Goal: Transaction & Acquisition: Purchase product/service

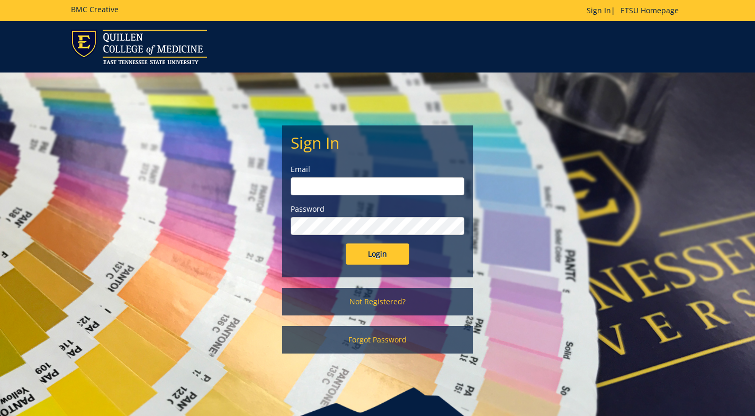
click at [343, 187] on input "email" at bounding box center [378, 186] width 174 height 18
type input "[EMAIL_ADDRESS][DOMAIN_NAME]"
click at [346, 244] on input "Login" at bounding box center [378, 254] width 64 height 21
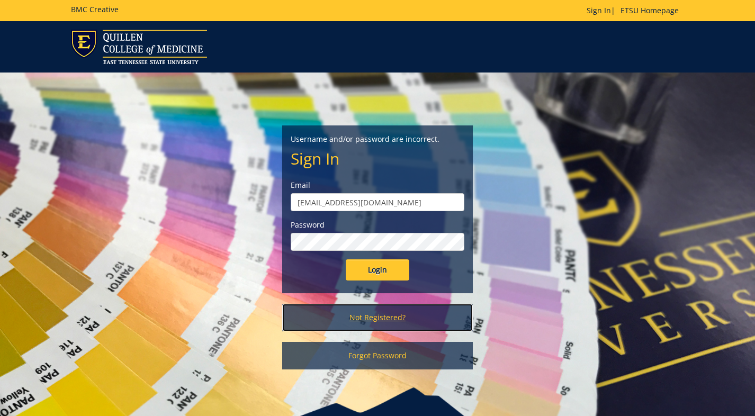
click at [376, 316] on link "Not Registered?" at bounding box center [377, 318] width 191 height 28
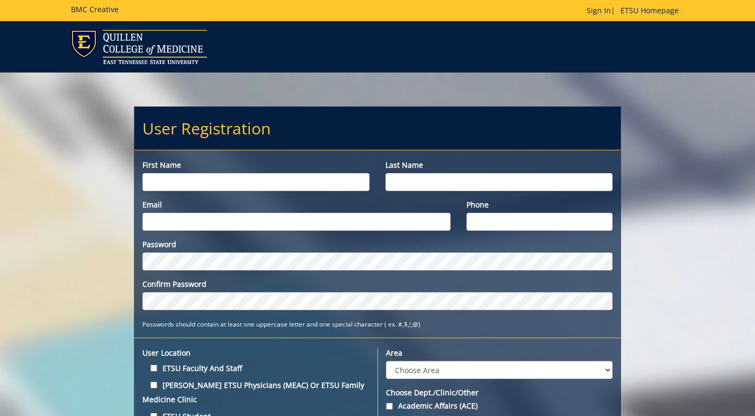
click at [207, 181] on input "First name" at bounding box center [255, 182] width 227 height 18
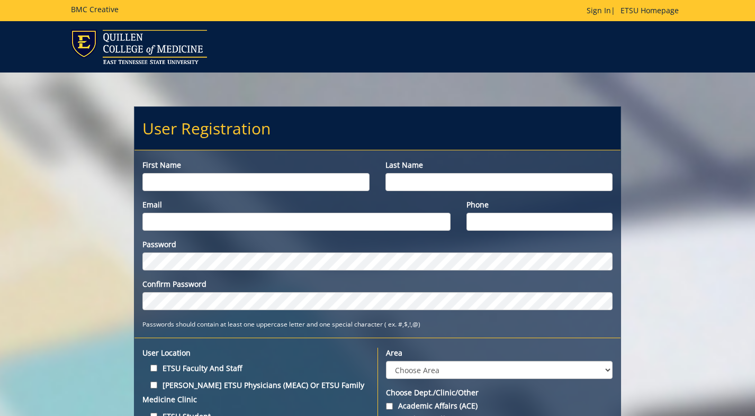
click at [165, 181] on input "First name" at bounding box center [255, 182] width 227 height 18
type input "Kiana"
type input "Johnson"
type input "[EMAIL_ADDRESS][DOMAIN_NAME]"
click at [518, 216] on input "Phone" at bounding box center [540, 222] width 146 height 18
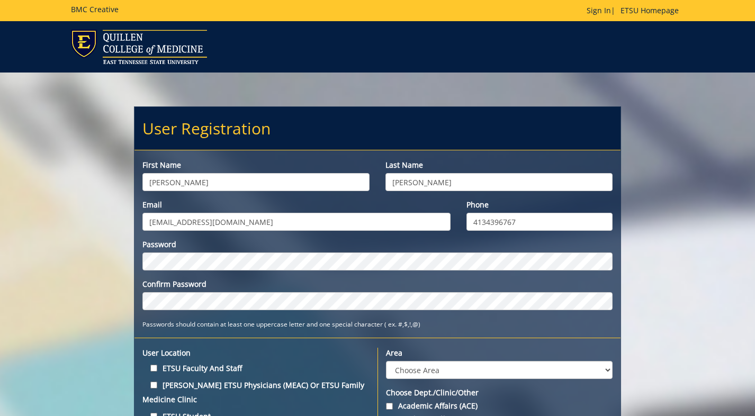
type input "4134396767"
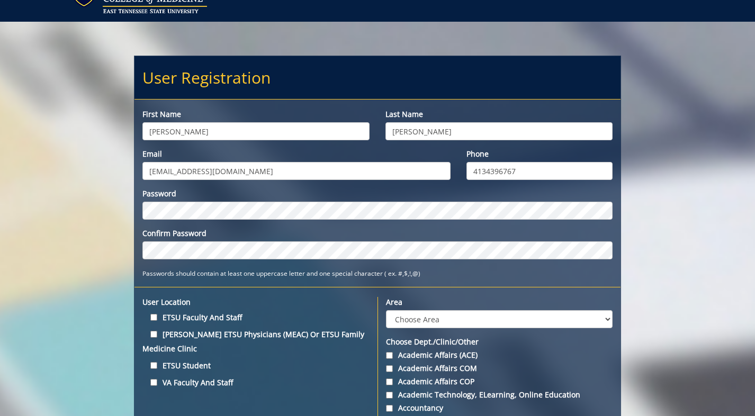
scroll to position [76, 0]
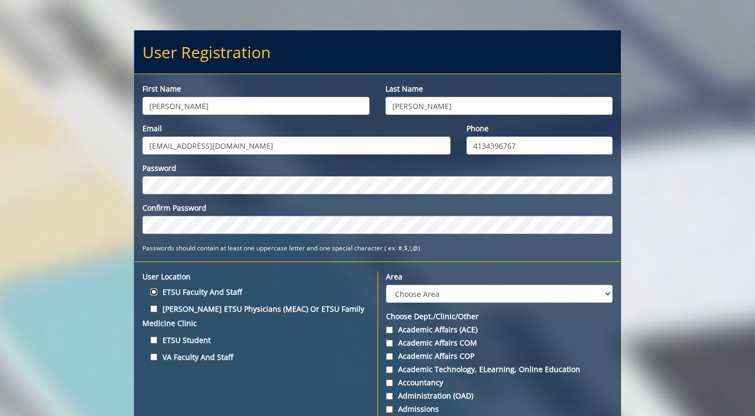
click at [156, 291] on input "ETSU Faculty and Staff" at bounding box center [153, 292] width 7 height 7
checkbox input "true"
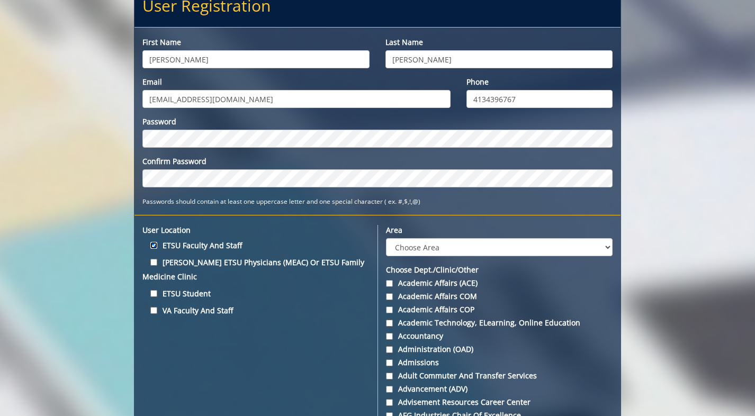
scroll to position [142, 0]
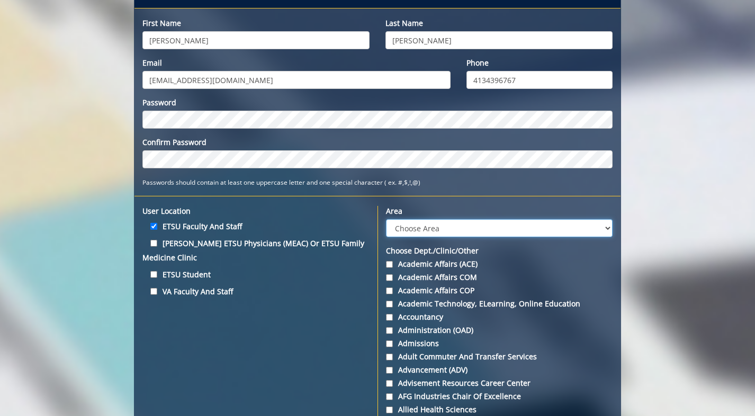
click at [431, 222] on select "Choose Area Administration Advancement (ADM) BucSports Business & Finance Clemm…" at bounding box center [499, 228] width 227 height 18
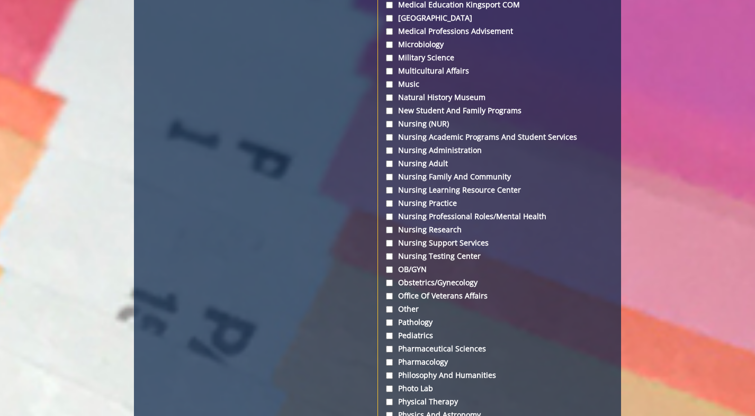
scroll to position [2838, 0]
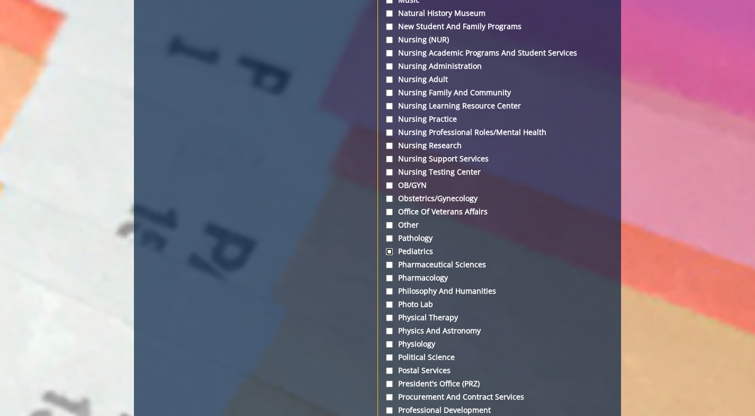
click at [390, 248] on input "Pediatrics" at bounding box center [389, 251] width 7 height 7
checkbox input "true"
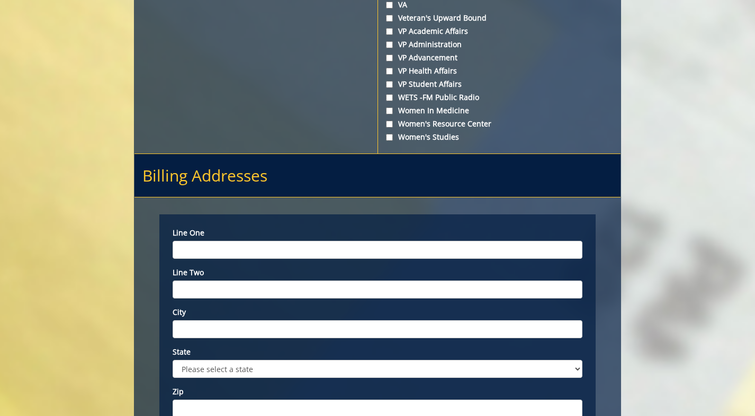
scroll to position [4254, 0]
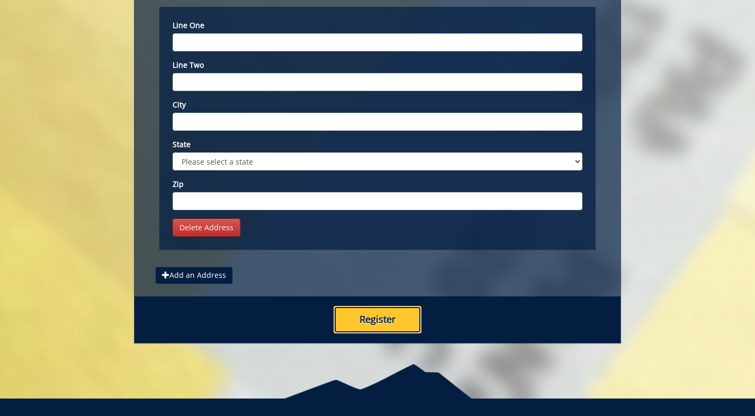
click at [399, 306] on button "Register" at bounding box center [378, 320] width 88 height 28
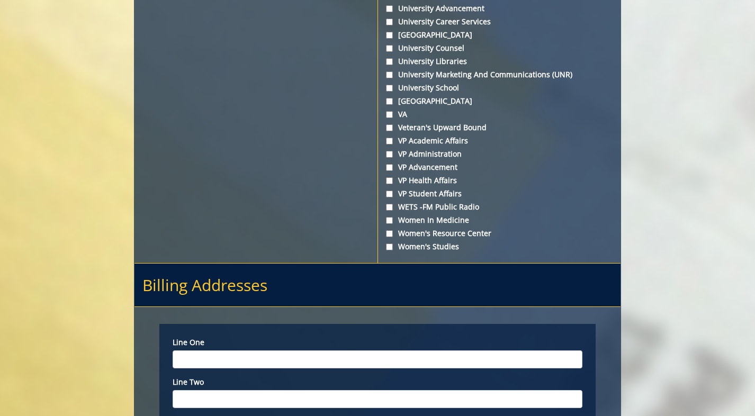
scroll to position [3980, 0]
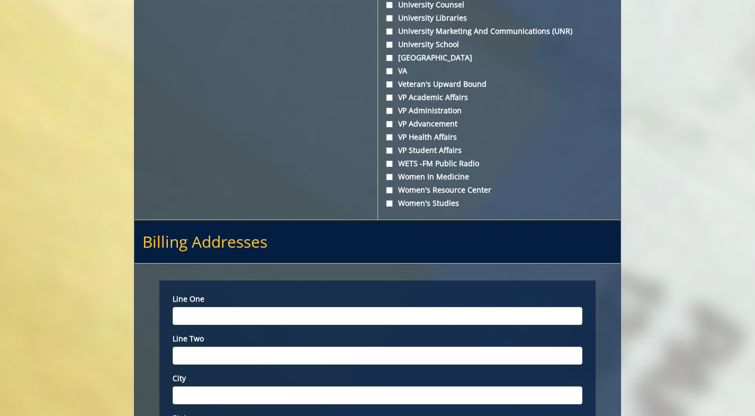
click at [225, 307] on input "Line one" at bounding box center [378, 316] width 411 height 18
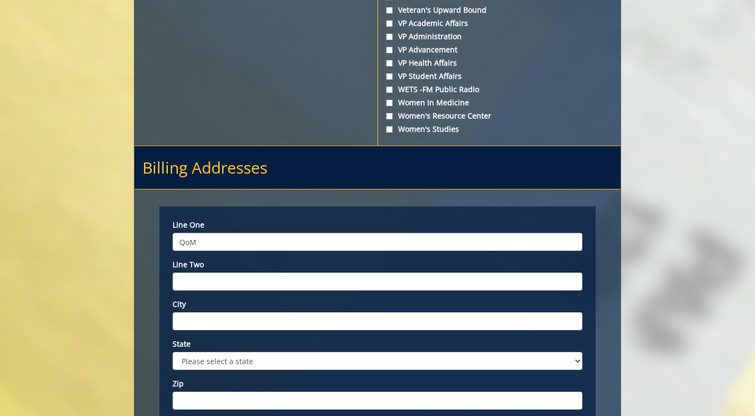
scroll to position [4097, 0]
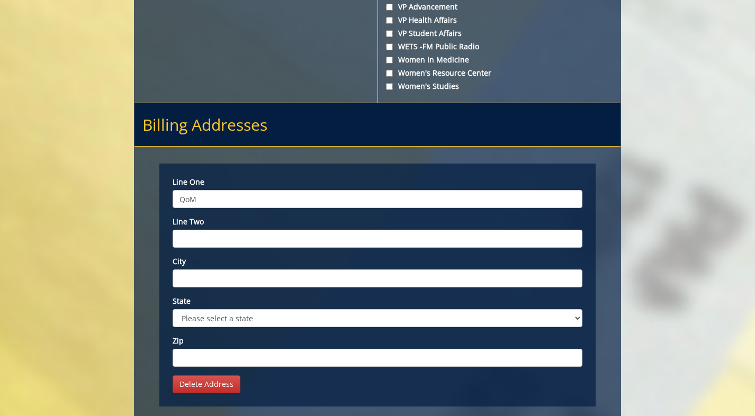
type input "QoM"
click at [208, 270] on input "City" at bounding box center [378, 279] width 411 height 18
type input "Johnson"
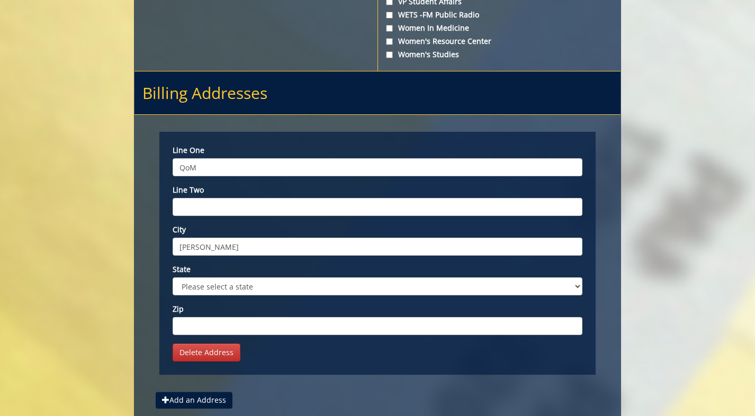
scroll to position [4226, 0]
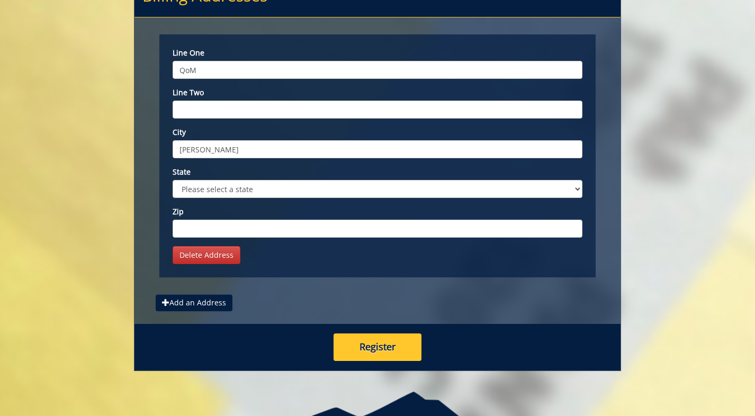
drag, startPoint x: 212, startPoint y: 114, endPoint x: 157, endPoint y: 118, distance: 55.2
click at [157, 118] on div "Line one QoM Line two City Johnson State Please select a state AK AL AR AS AZ C…" at bounding box center [377, 155] width 471 height 243
click at [206, 180] on select "Please select a state AK AL AR AS AZ CA CO CT DC DE FL FM GA GU HI IA ID IL IN …" at bounding box center [378, 189] width 411 height 18
click at [203, 246] on link "Delete Address" at bounding box center [207, 255] width 68 height 18
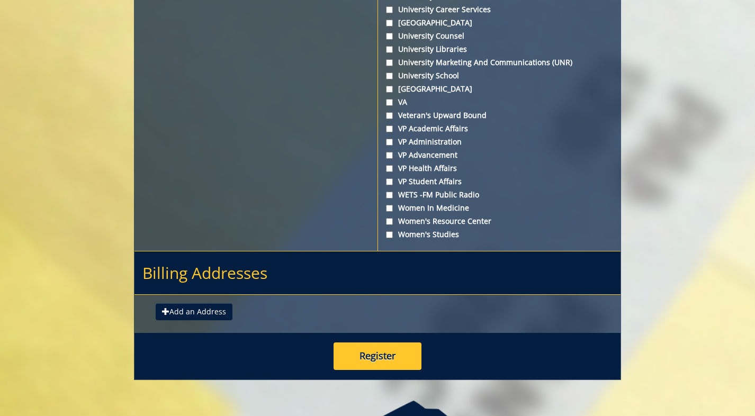
scroll to position [3985, 0]
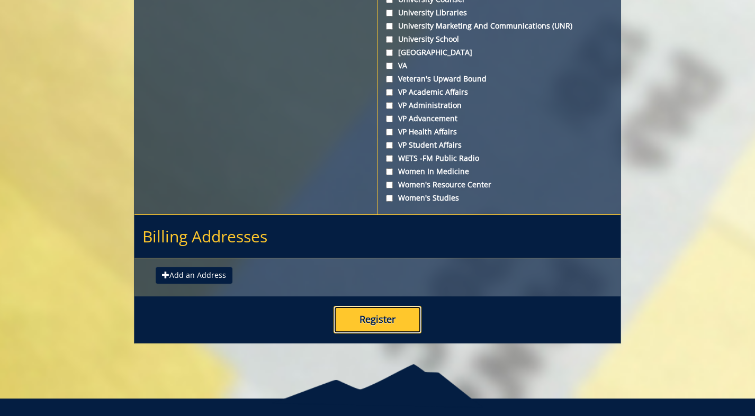
click at [374, 306] on button "Register" at bounding box center [378, 320] width 88 height 28
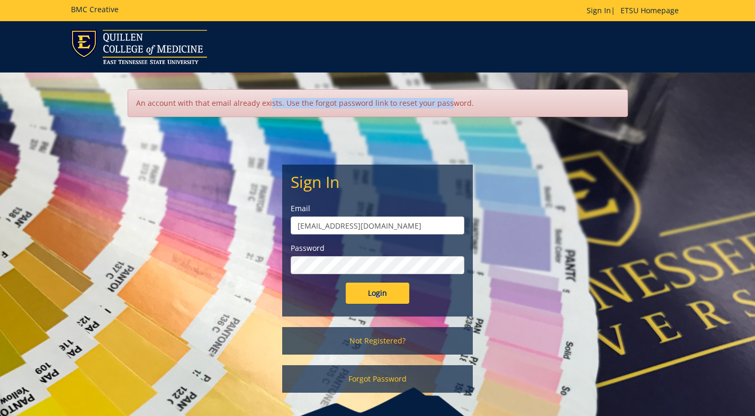
drag, startPoint x: 155, startPoint y: 104, endPoint x: 354, endPoint y: 104, distance: 199.2
click at [345, 104] on div "An account with that email already exists. Use the forgot password link to rese…" at bounding box center [378, 104] width 501 height 28
click at [354, 104] on div "An account with that email already exists. Use the forgot password link to rese…" at bounding box center [378, 104] width 501 height 28
drag, startPoint x: 216, startPoint y: 103, endPoint x: 397, endPoint y: 107, distance: 181.2
click at [396, 106] on div "An account with that email already exists. Use the forgot password link to rese…" at bounding box center [378, 104] width 501 height 28
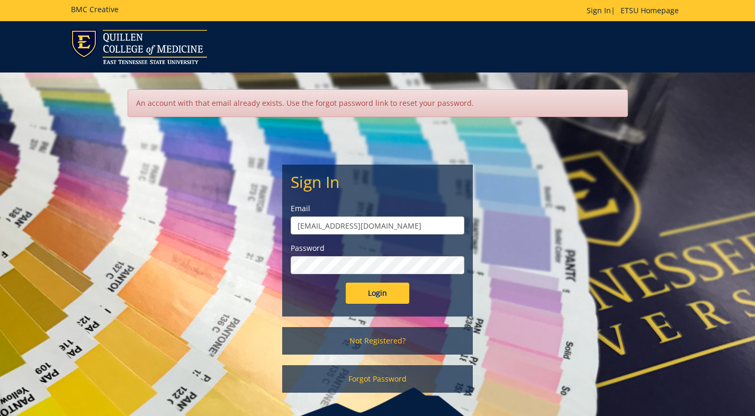
click at [397, 107] on div "An account with that email already exists. Use the forgot password link to rese…" at bounding box center [378, 104] width 501 height 28
click at [370, 379] on link "Forgot Password" at bounding box center [377, 379] width 191 height 28
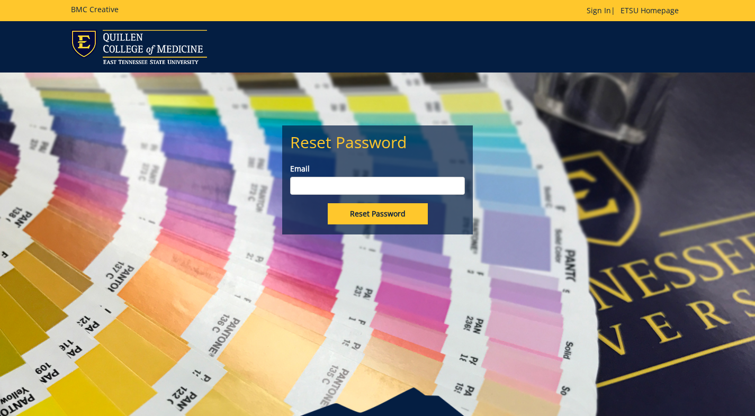
click at [330, 183] on input "Email" at bounding box center [377, 186] width 175 height 18
type input "[EMAIL_ADDRESS][DOMAIN_NAME]"
click at [306, 216] on div "Reset Password" at bounding box center [377, 213] width 175 height 21
click at [345, 216] on input "Reset Password" at bounding box center [378, 213] width 100 height 21
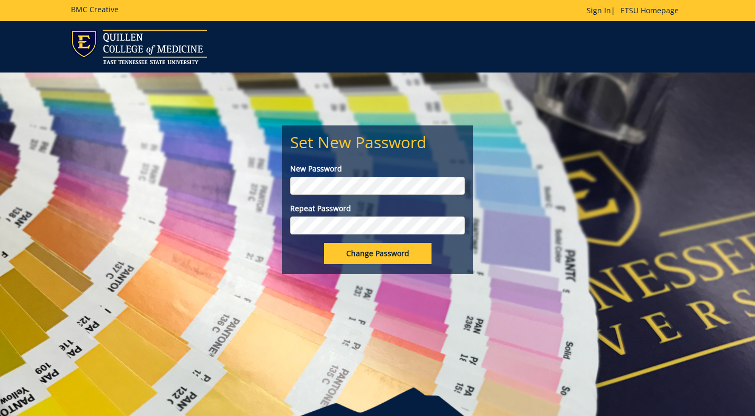
click at [378, 253] on input "Change Password" at bounding box center [378, 253] width 108 height 21
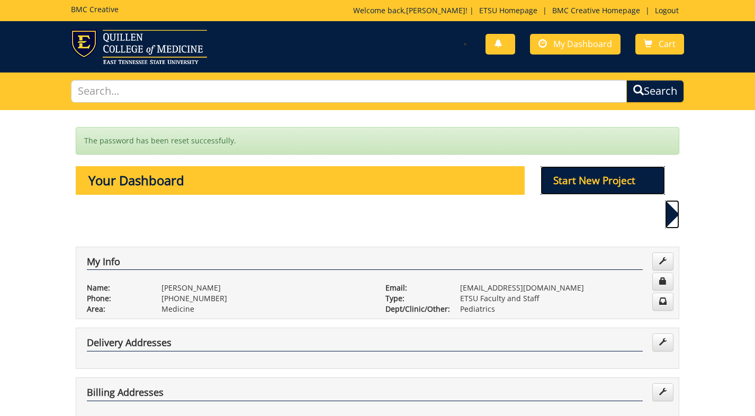
click at [587, 180] on p "Start New Project" at bounding box center [603, 180] width 125 height 29
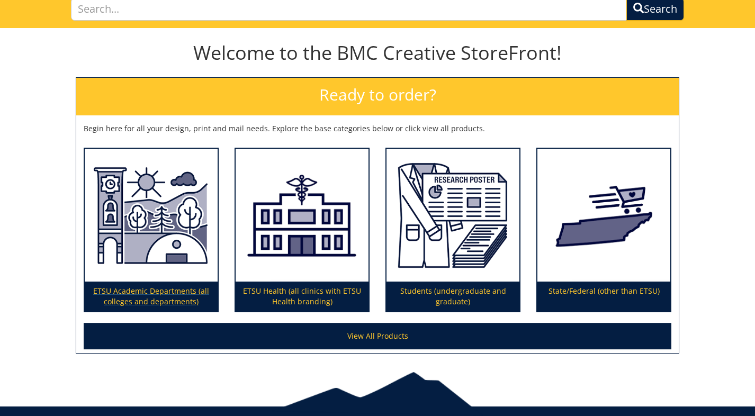
scroll to position [122, 0]
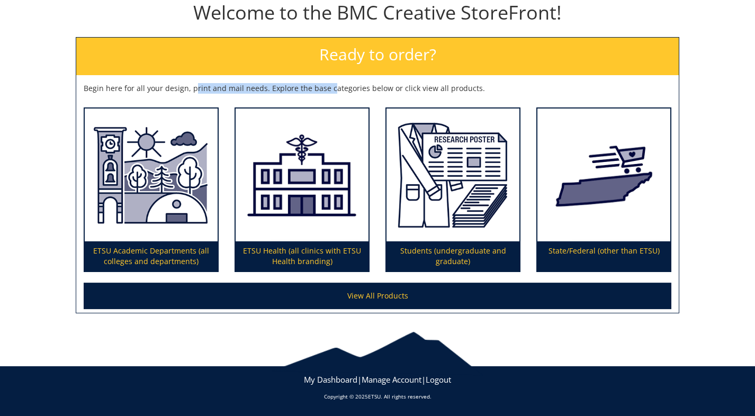
drag, startPoint x: 193, startPoint y: 88, endPoint x: 334, endPoint y: 84, distance: 141.0
click at [327, 85] on p "Begin here for all your design, print and mail needs. Explore the base categori…" at bounding box center [378, 88] width 588 height 11
click at [334, 84] on p "Begin here for all your design, print and mail needs. Explore the base categori…" at bounding box center [378, 88] width 588 height 11
drag, startPoint x: 234, startPoint y: 85, endPoint x: 394, endPoint y: 95, distance: 159.7
click at [378, 93] on p "Begin here for all your design, print and mail needs. Explore the base categori…" at bounding box center [378, 88] width 588 height 11
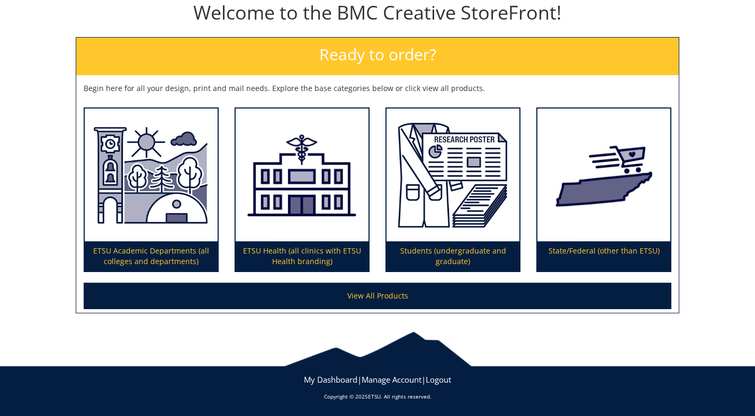
click at [394, 95] on div "Begin here for all your design, print and mail needs. Explore the base categori…" at bounding box center [377, 198] width 603 height 230
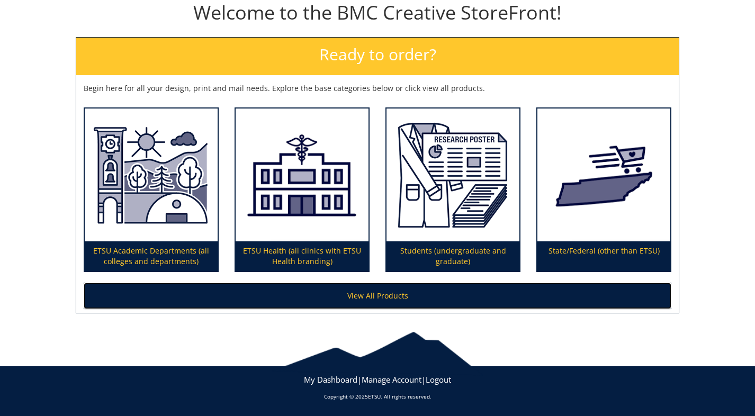
click at [399, 298] on link "View All Products" at bounding box center [378, 296] width 588 height 26
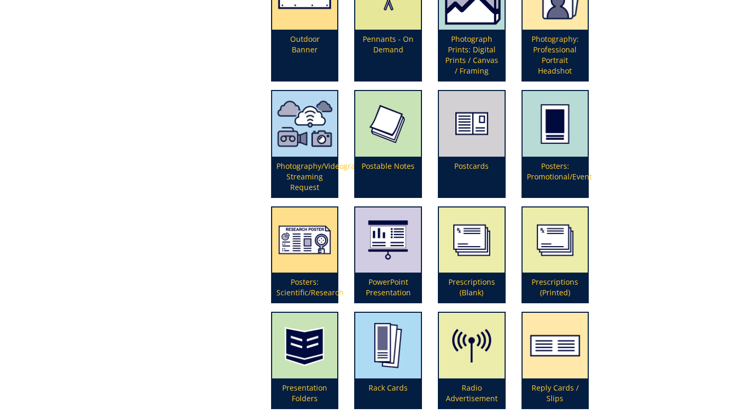
scroll to position [2321, 0]
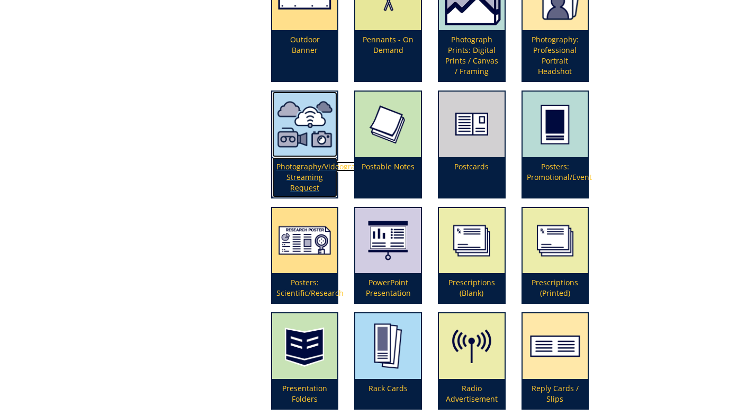
click at [307, 165] on p "Photography/Videography/Live Streaming Request" at bounding box center [305, 177] width 66 height 40
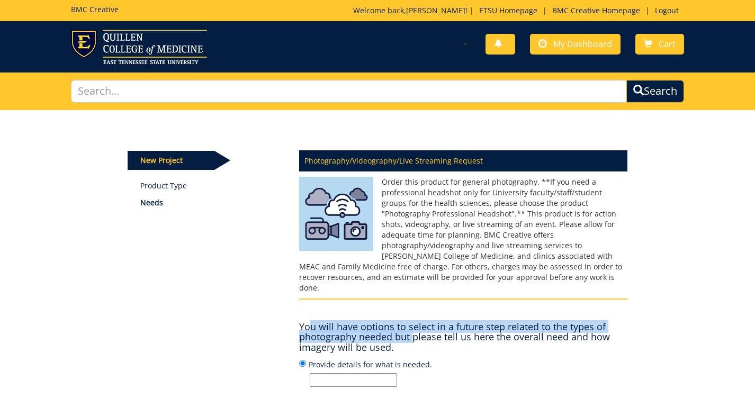
drag, startPoint x: 311, startPoint y: 320, endPoint x: 424, endPoint y: 329, distance: 113.8
click at [423, 329] on h4 "You will have options to select in a future step related to the types of photog…" at bounding box center [463, 337] width 328 height 31
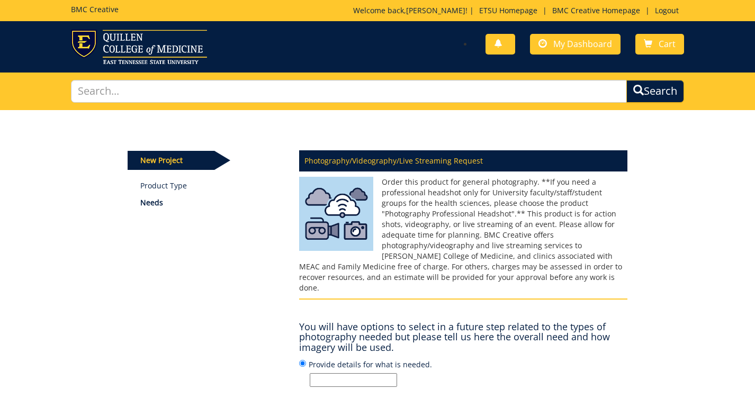
click at [424, 329] on h4 "You will have options to select in a future step related to the types of photog…" at bounding box center [463, 337] width 328 height 31
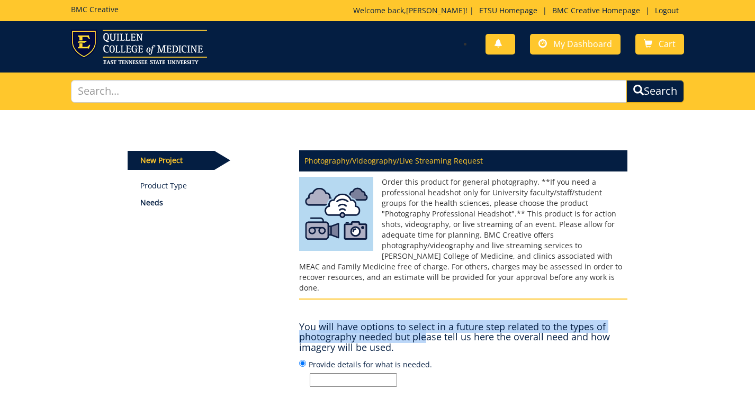
drag, startPoint x: 320, startPoint y: 315, endPoint x: 443, endPoint y: 328, distance: 124.2
click at [443, 328] on h4 "You will have options to select in a future step related to the types of photog…" at bounding box center [463, 337] width 328 height 31
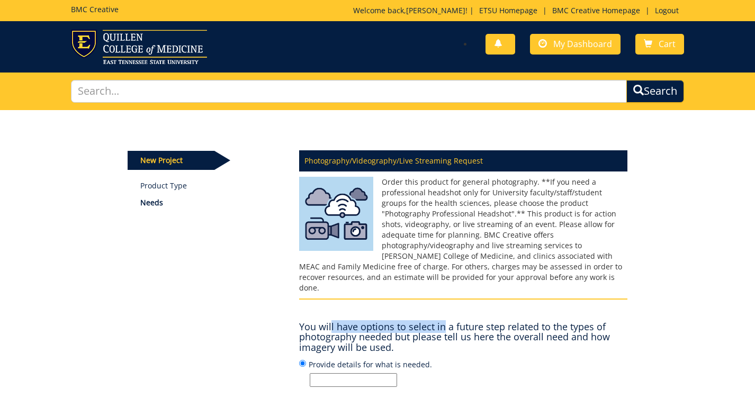
drag, startPoint x: 362, startPoint y: 314, endPoint x: 448, endPoint y: 318, distance: 85.4
click at [447, 322] on h4 "You will have options to select in a future step related to the types of photog…" at bounding box center [463, 337] width 328 height 31
click at [448, 322] on h4 "You will have options to select in a future step related to the types of photog…" at bounding box center [463, 337] width 328 height 31
drag, startPoint x: 342, startPoint y: 323, endPoint x: 470, endPoint y: 323, distance: 128.2
click at [470, 322] on h4 "You will have options to select in a future step related to the types of photog…" at bounding box center [463, 337] width 328 height 31
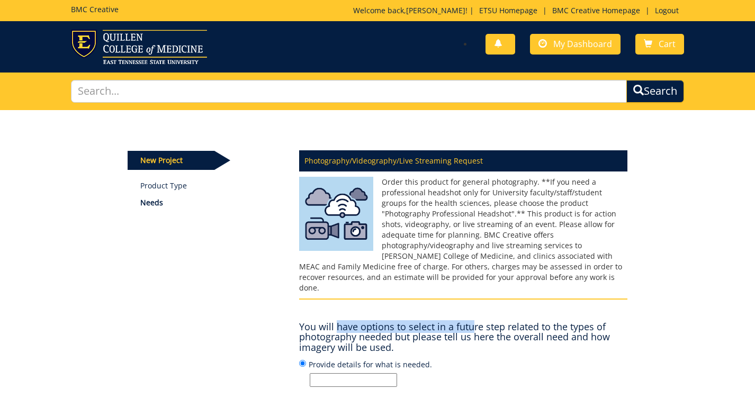
click at [470, 323] on h4 "You will have options to select in a future step related to the types of photog…" at bounding box center [463, 337] width 328 height 31
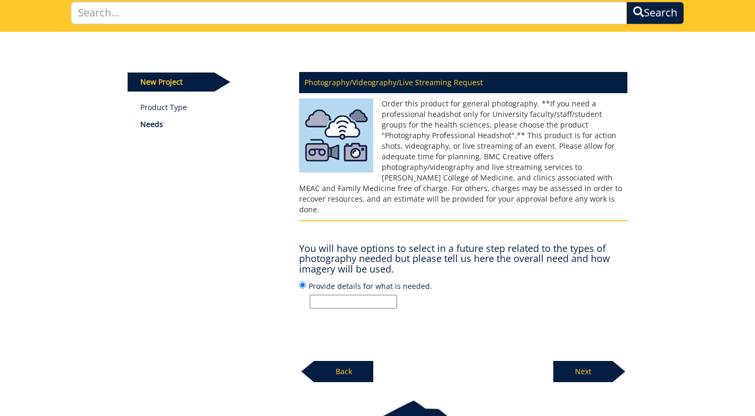
scroll to position [136, 0]
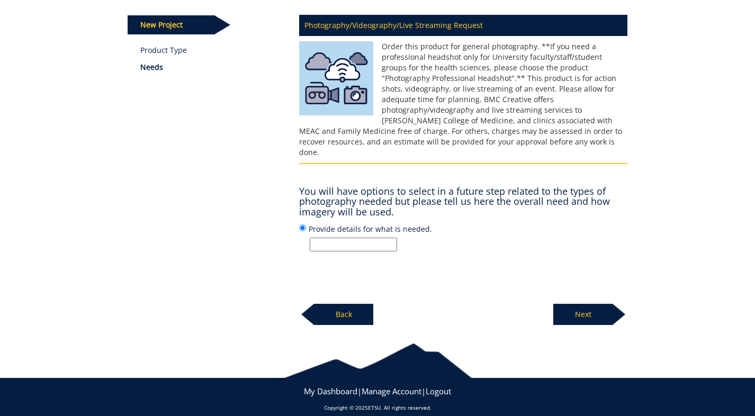
click at [353, 238] on input "Provide details for what is needed." at bounding box center [353, 245] width 87 height 14
paste input "[URL][DOMAIN_NAME]"
type input "Video abstract: https://video.publications.aap.org/pedsvideoabstracts"
click at [597, 304] on p "Next" at bounding box center [583, 314] width 59 height 21
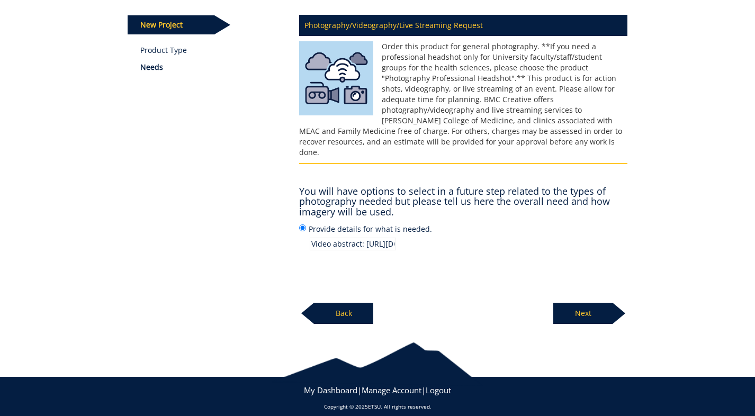
scroll to position [135, 0]
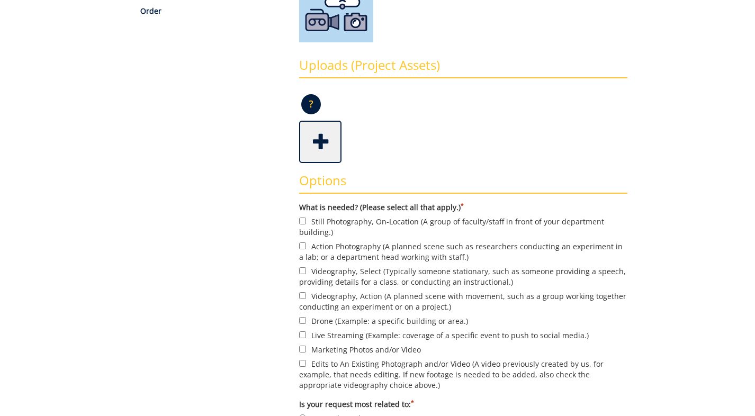
scroll to position [273, 0]
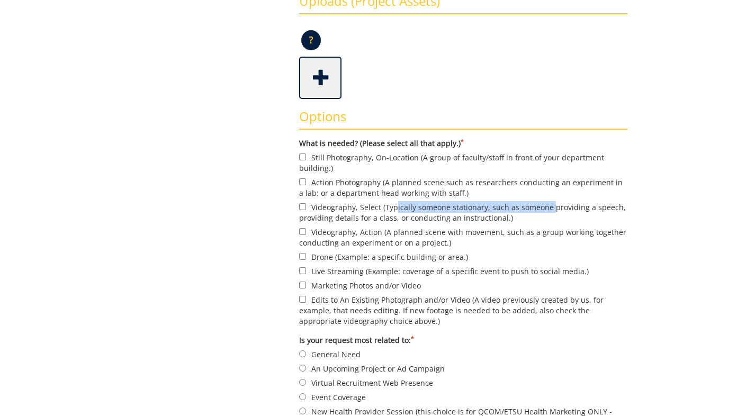
drag, startPoint x: 394, startPoint y: 207, endPoint x: 550, endPoint y: 207, distance: 155.7
click at [549, 207] on label "Videography, Select (Typically someone stationary, such as someone providing a …" at bounding box center [463, 212] width 328 height 22
click at [550, 206] on label "Videography, Select (Typically someone stationary, such as someone providing a …" at bounding box center [463, 212] width 328 height 22
click at [306, 206] on input "Videography, Select (Typically someone stationary, such as someone providing a …" at bounding box center [302, 206] width 7 height 7
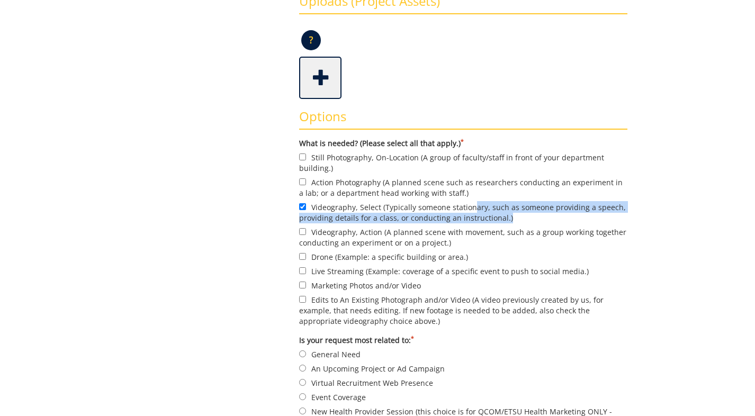
drag, startPoint x: 471, startPoint y: 206, endPoint x: 397, endPoint y: 220, distance: 75.1
click at [389, 222] on label "Videography, Select (Typically someone stationary, such as someone providing a …" at bounding box center [463, 212] width 328 height 22
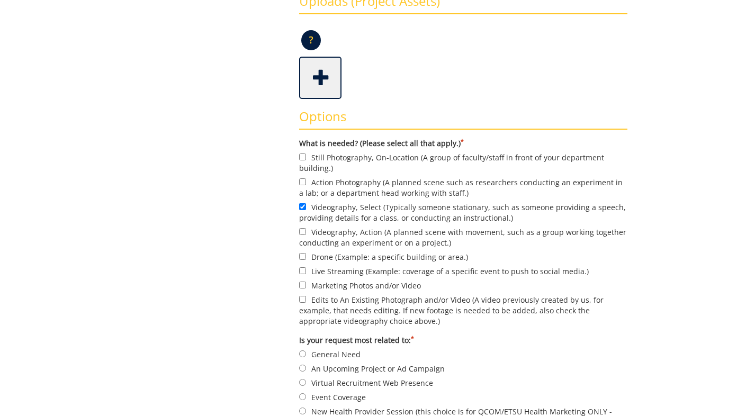
click at [414, 216] on label "Videography, Select (Typically someone stationary, such as someone providing a …" at bounding box center [463, 212] width 328 height 22
click at [306, 210] on input "Videography, Select (Typically someone stationary, such as someone providing a …" at bounding box center [302, 206] width 7 height 7
drag, startPoint x: 305, startPoint y: 215, endPoint x: 480, endPoint y: 220, distance: 175.4
click at [471, 217] on label "Videography, Select (Typically someone stationary, such as someone providing a …" at bounding box center [463, 212] width 328 height 22
click at [480, 220] on label "Videography, Select (Typically someone stationary, such as someone providing a …" at bounding box center [463, 212] width 328 height 22
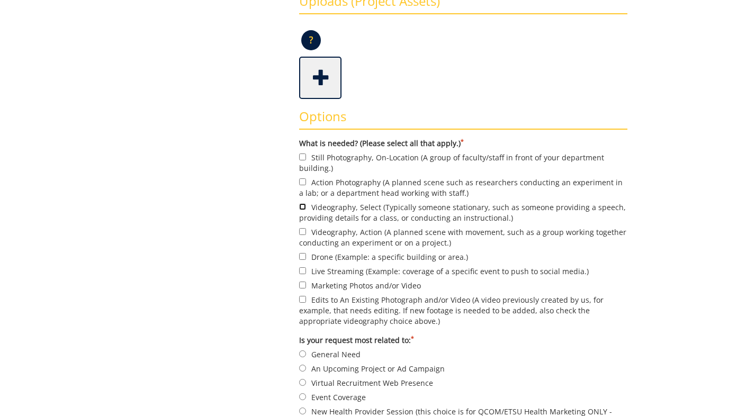
click at [306, 210] on input "Videography, Select (Typically someone stationary, such as someone providing a …" at bounding box center [302, 206] width 7 height 7
checkbox input "true"
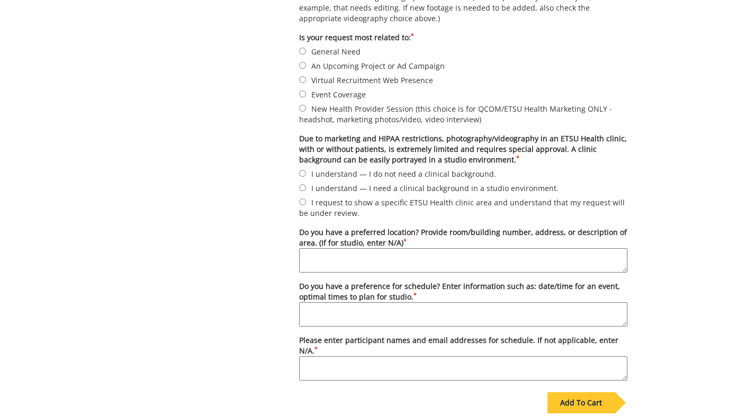
scroll to position [577, 0]
click at [301, 167] on label "I understand — I do not need a clinical background." at bounding box center [463, 173] width 328 height 12
click at [301, 170] on input "I understand — I do not need a clinical background." at bounding box center [302, 173] width 7 height 7
radio input "true"
drag, startPoint x: 313, startPoint y: 204, endPoint x: 376, endPoint y: 220, distance: 64.5
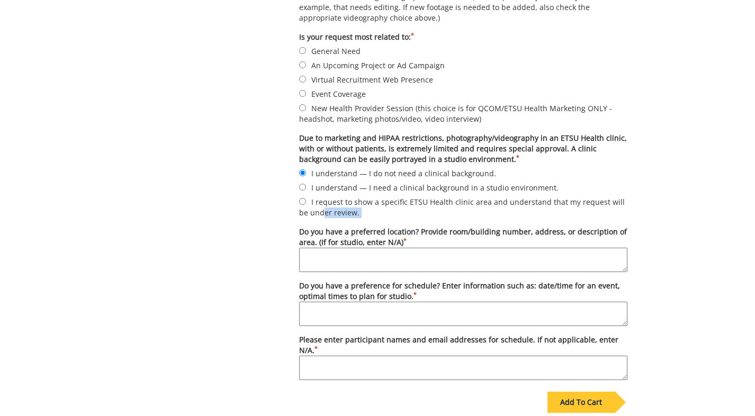
click at [374, 219] on form "What is needed? (Please select all that apply.) * Still Photography, On-Locatio…" at bounding box center [463, 108] width 328 height 546
click at [376, 218] on form "What is needed? (Please select all that apply.) * Still Photography, On-Locatio…" at bounding box center [463, 108] width 328 height 546
click at [370, 257] on textarea "Do you have a preferred location? Provide room/building number, address, or des…" at bounding box center [463, 260] width 328 height 24
type textarea "N/A"
click at [329, 289] on label "Do you have a preference for schedule? Enter information such as: date/time for…" at bounding box center [463, 304] width 328 height 46
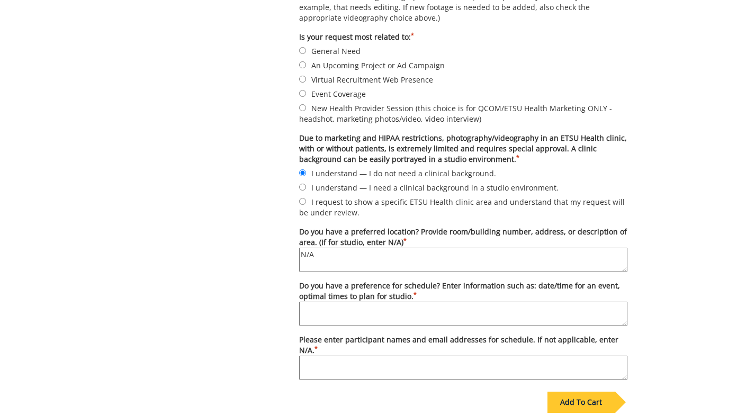
click at [329, 302] on textarea "Do you have a preference for schedule? Enter information such as: date/time for…" at bounding box center [463, 314] width 328 height 24
drag, startPoint x: 364, startPoint y: 286, endPoint x: 452, endPoint y: 292, distance: 87.6
click at [450, 292] on label "Do you have a preference for schedule? Enter information such as: date/time for…" at bounding box center [463, 304] width 328 height 46
click at [452, 292] on label "Do you have a preference for schedule? Enter information such as: date/time for…" at bounding box center [463, 304] width 328 height 46
click at [452, 302] on textarea "Do you have a preference for schedule? Enter information such as: date/time for…" at bounding box center [463, 314] width 328 height 24
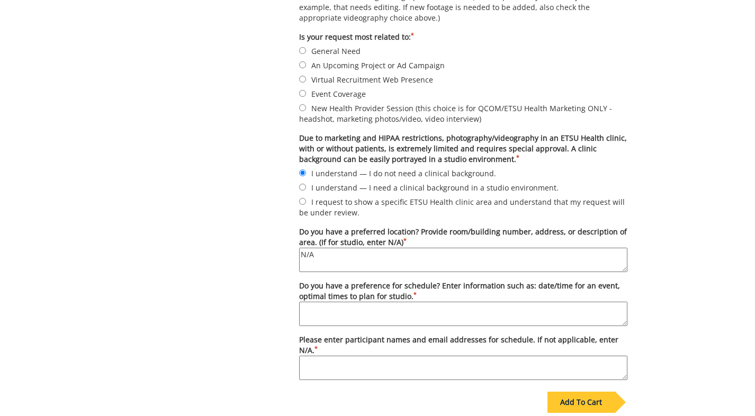
click at [420, 303] on textarea "Do you have a preference for schedule? Enter information such as: date/time for…" at bounding box center [463, 314] width 328 height 24
drag, startPoint x: 472, startPoint y: 281, endPoint x: 508, endPoint y: 287, distance: 36.5
click at [508, 289] on label "Do you have a preference for schedule? Enter information such as: date/time for…" at bounding box center [463, 304] width 328 height 46
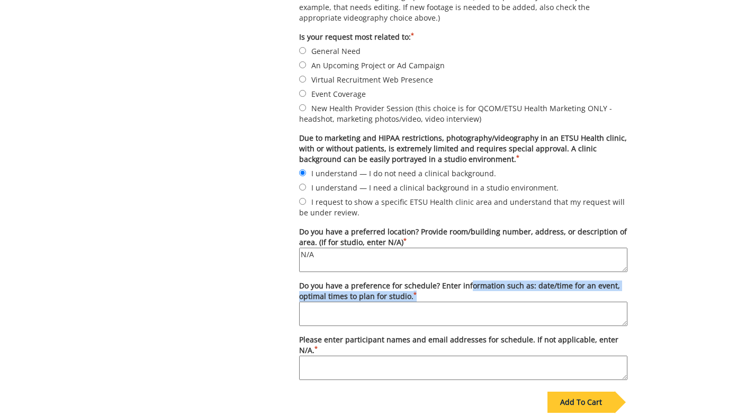
click at [508, 287] on label "Do you have a preference for schedule? Enter information such as: date/time for…" at bounding box center [463, 304] width 328 height 46
click at [508, 302] on textarea "Do you have a preference for schedule? Enter information such as: date/time for…" at bounding box center [463, 314] width 328 height 24
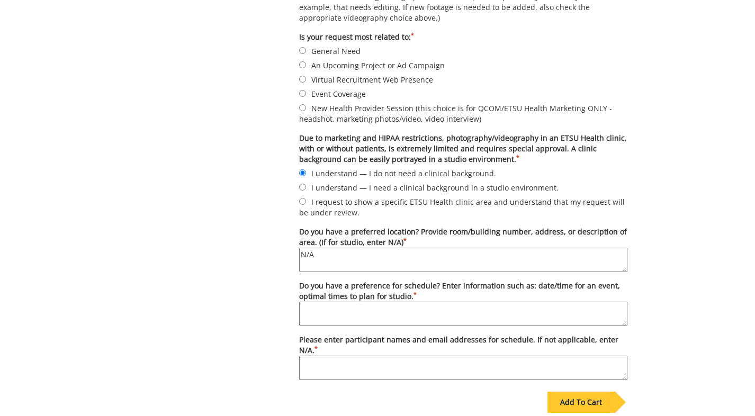
click at [489, 302] on textarea "Do you have a preference for schedule? Enter information such as: date/time for…" at bounding box center [463, 314] width 328 height 24
type textarea "a"
type textarea "mornings"
drag, startPoint x: 354, startPoint y: 337, endPoint x: 394, endPoint y: 338, distance: 39.8
click at [375, 337] on label "Please enter participant names and email addresses for schedule. If not applica…" at bounding box center [463, 358] width 328 height 46
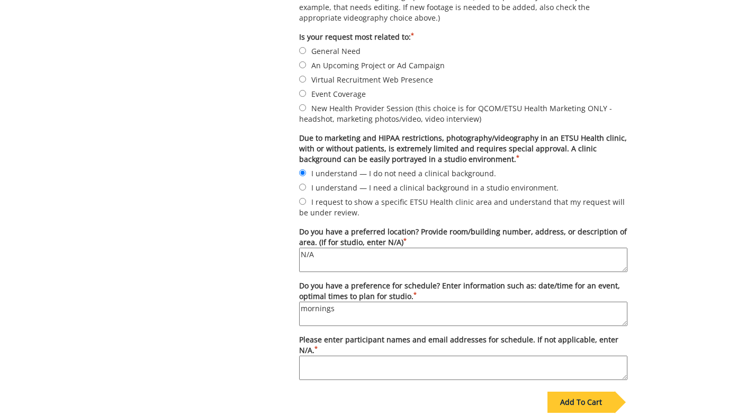
click at [396, 340] on label "Please enter participant names and email addresses for schedule. If not applica…" at bounding box center [463, 358] width 328 height 46
click at [396, 356] on textarea "Please enter participant names and email addresses for schedule. If not applica…" at bounding box center [463, 368] width 328 height 24
click at [373, 361] on textarea "Please enter participant names and email addresses for schedule. If not applica…" at bounding box center [463, 368] width 328 height 24
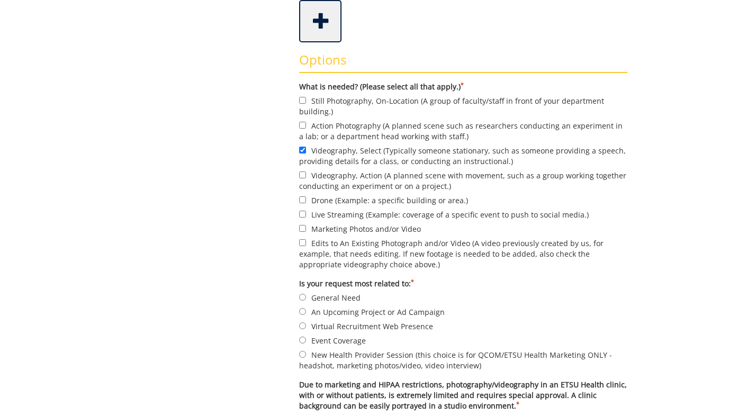
scroll to position [342, 0]
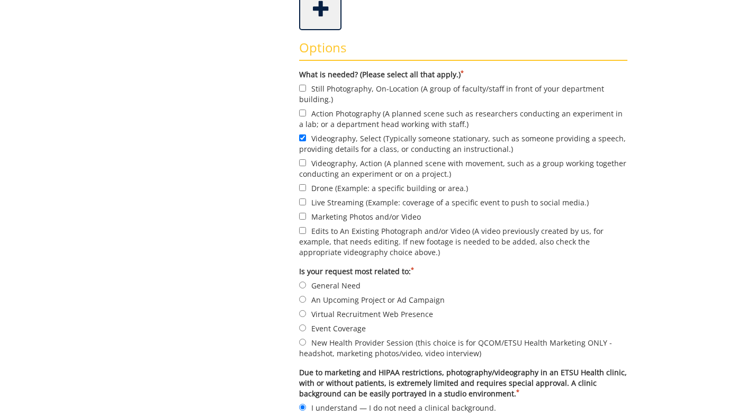
type textarea "kiana johnosn, johnsonkr3@etsu.edu"
click at [304, 282] on input "General Need" at bounding box center [302, 285] width 7 height 7
radio input "true"
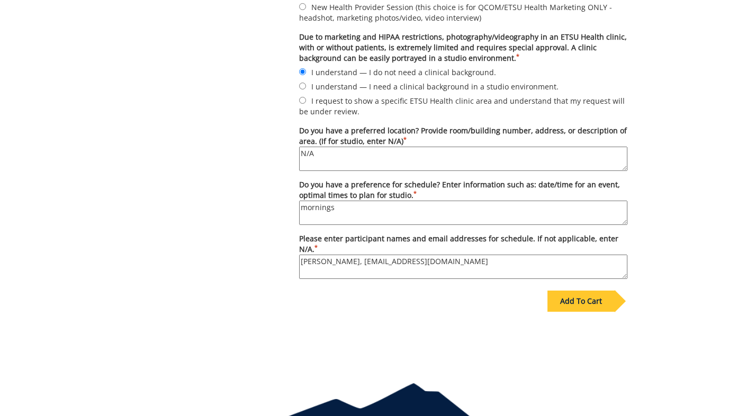
scroll to position [725, 0]
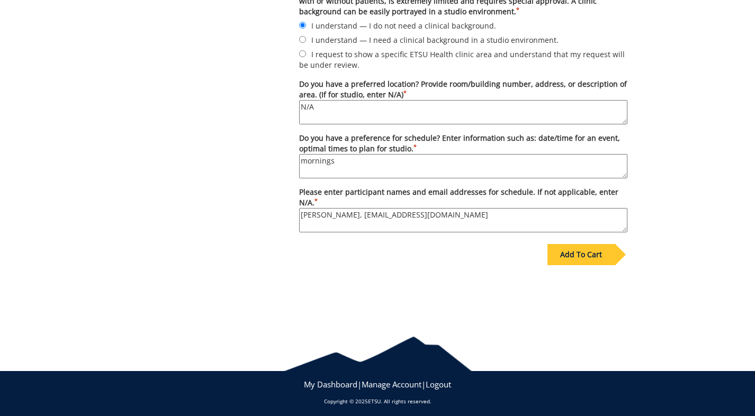
click at [579, 248] on div "Add To Cart" at bounding box center [581, 254] width 67 height 21
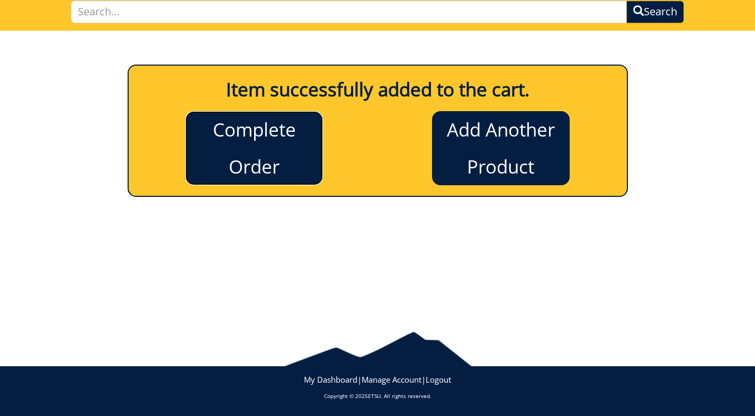
click at [254, 146] on link "Complete Order" at bounding box center [254, 148] width 138 height 74
